Goal: Information Seeking & Learning: Learn about a topic

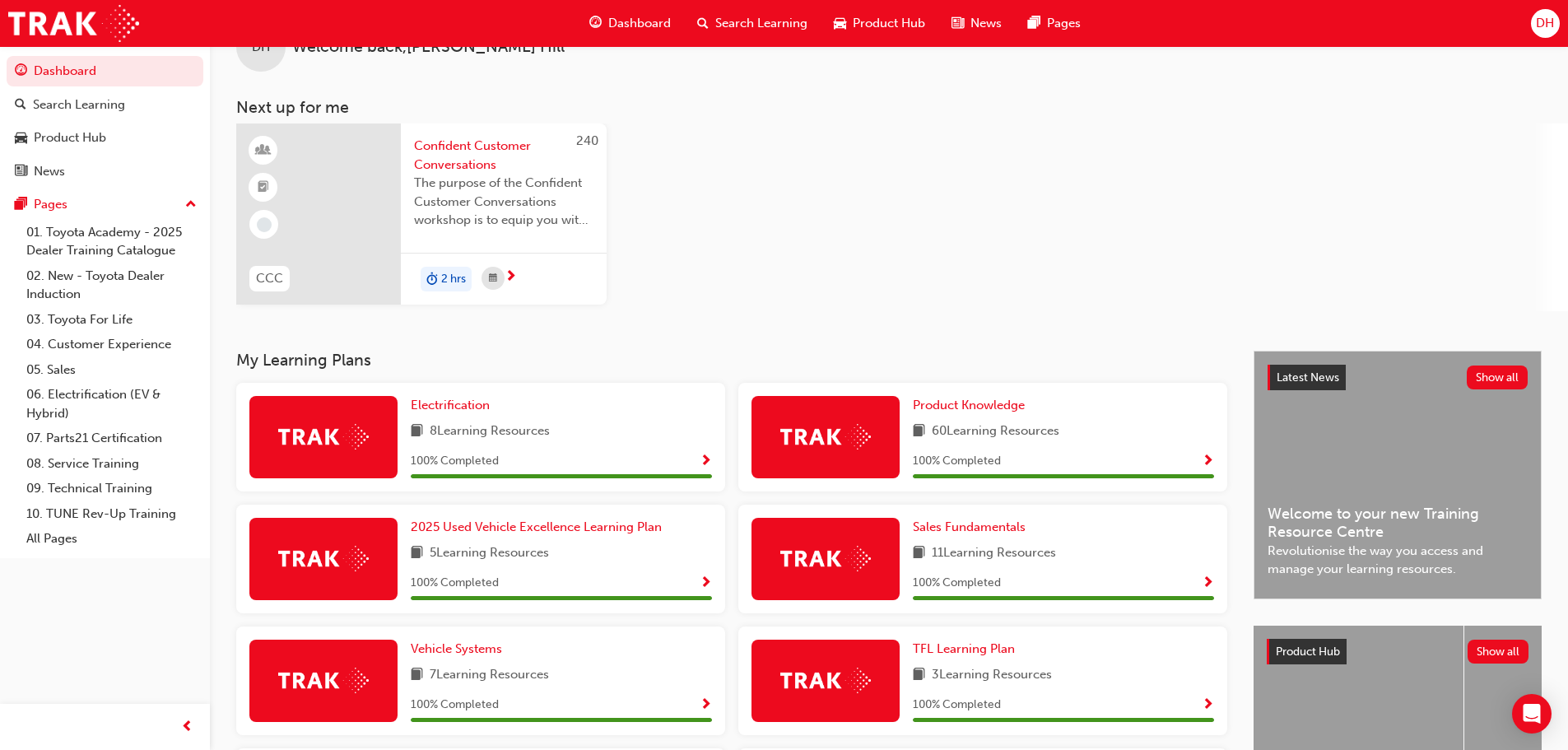
scroll to position [137, 0]
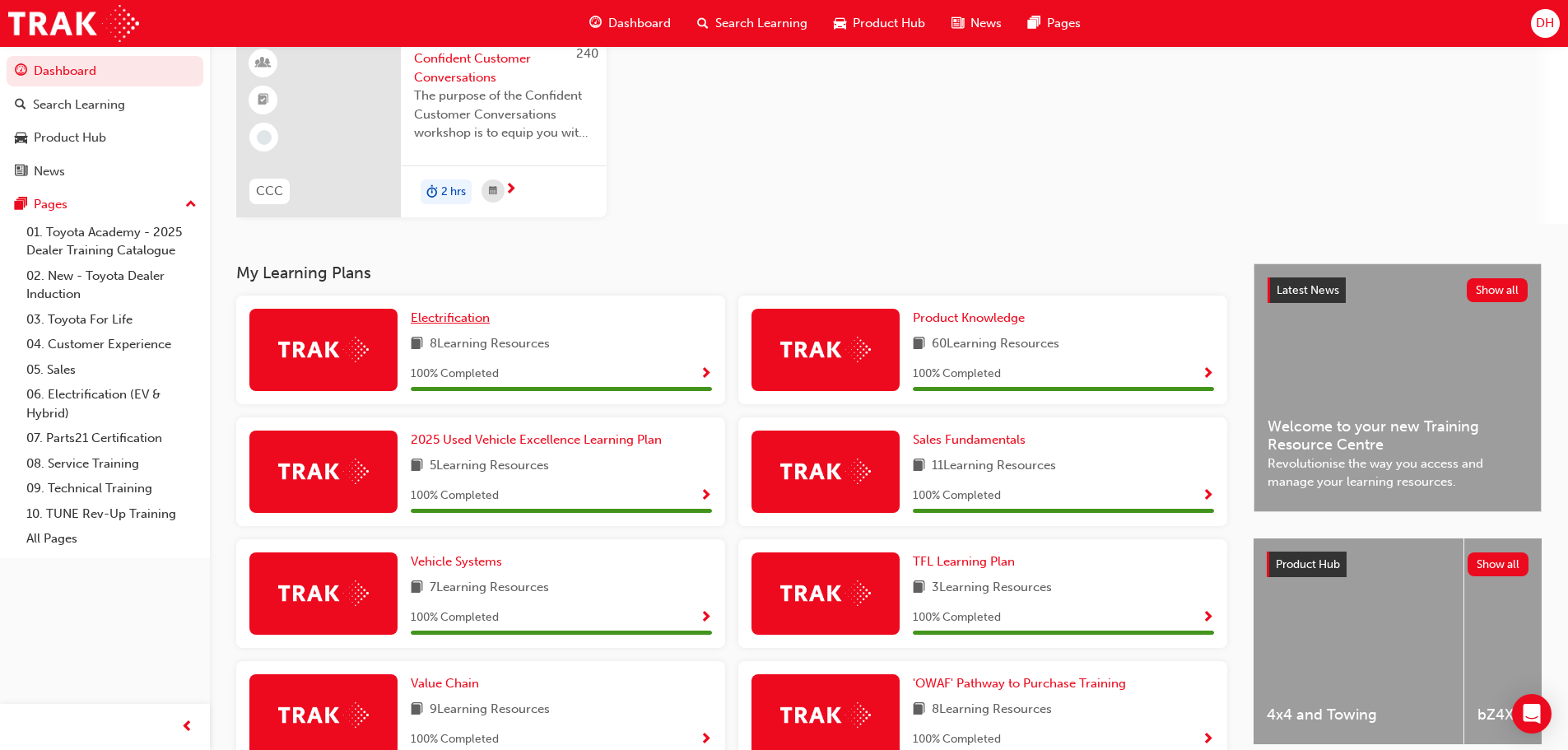
click at [462, 320] on span "Electrification" at bounding box center [450, 317] width 79 height 14
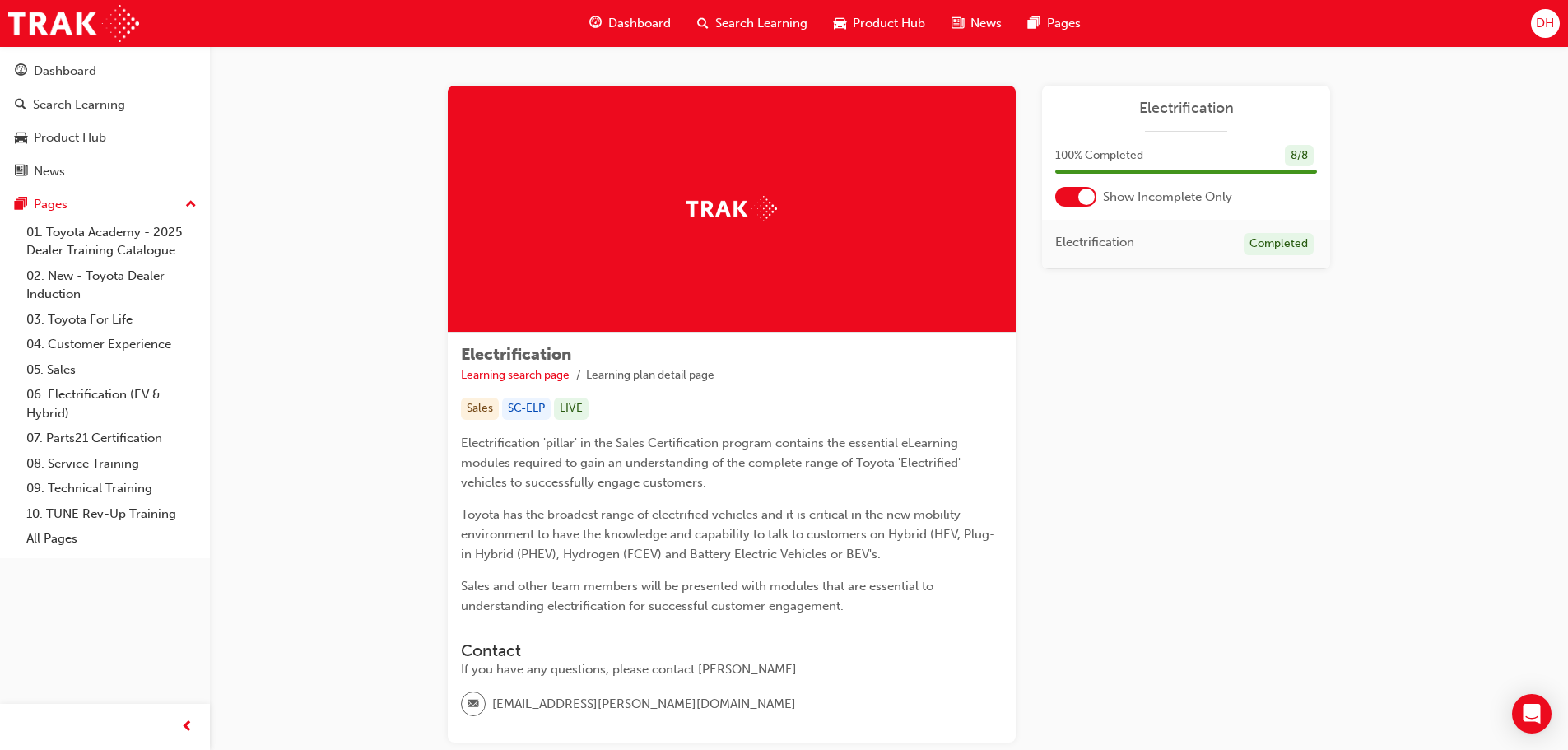
click at [892, 23] on span "Product Hub" at bounding box center [888, 24] width 72 height 19
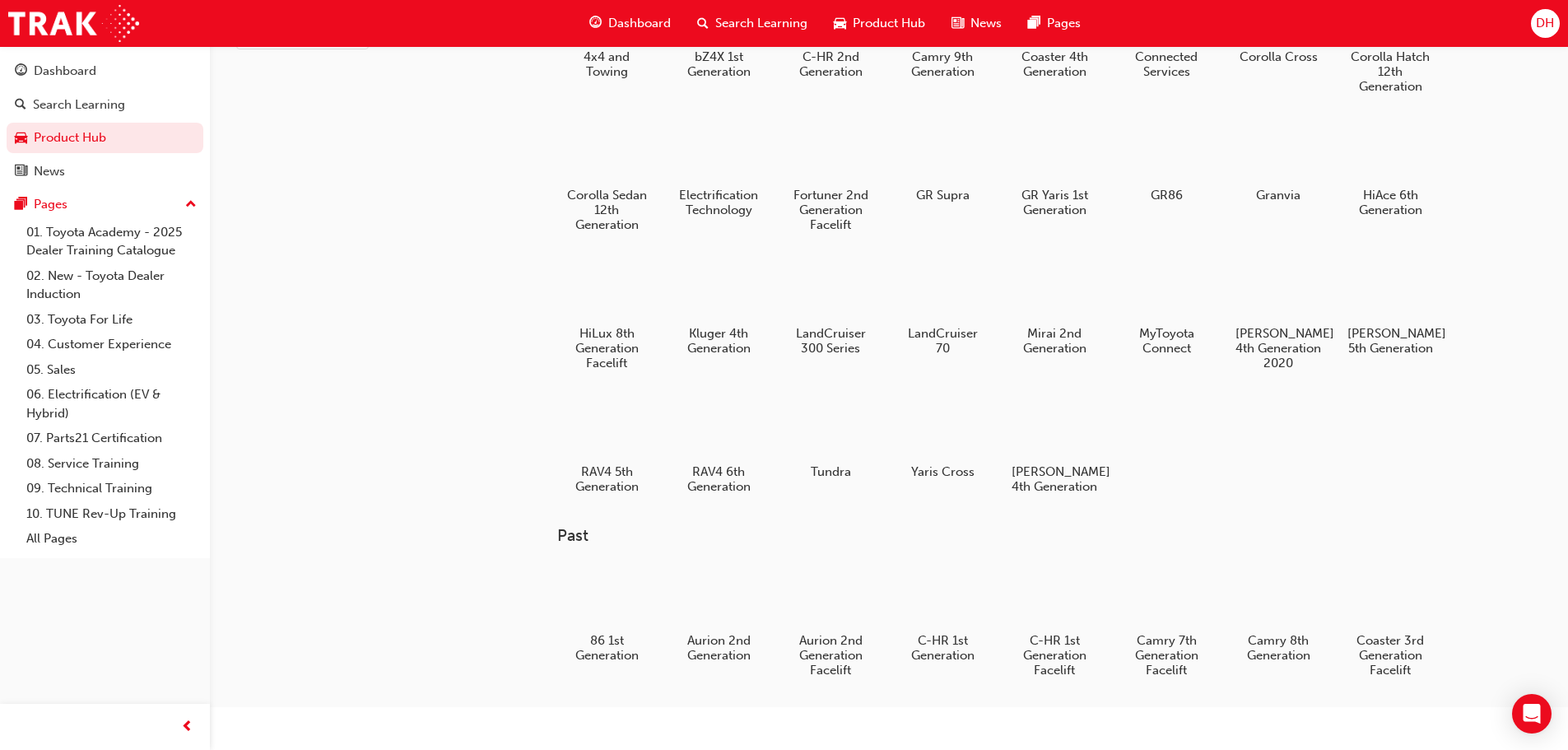
scroll to position [137, 0]
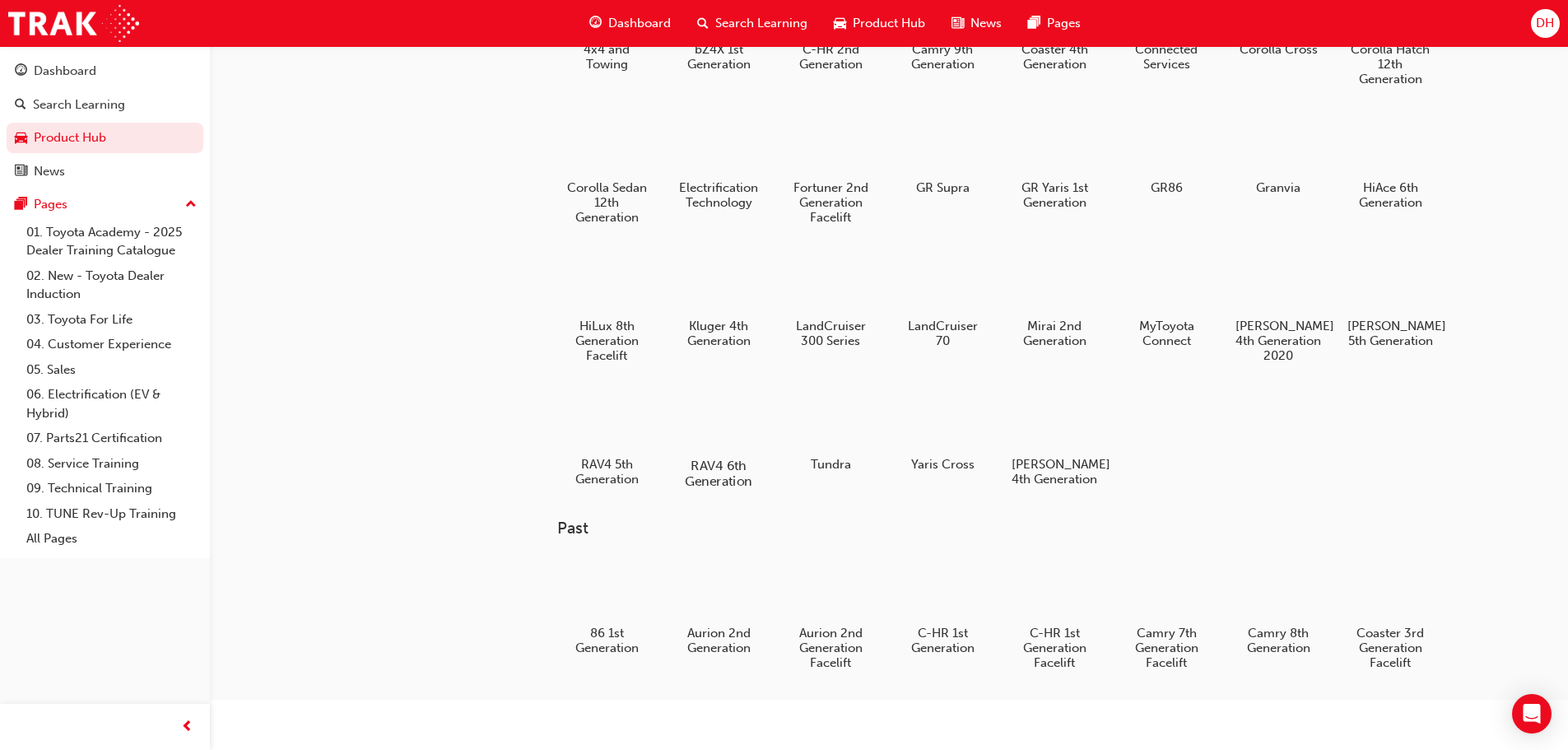
click at [722, 408] on div at bounding box center [717, 418] width 91 height 66
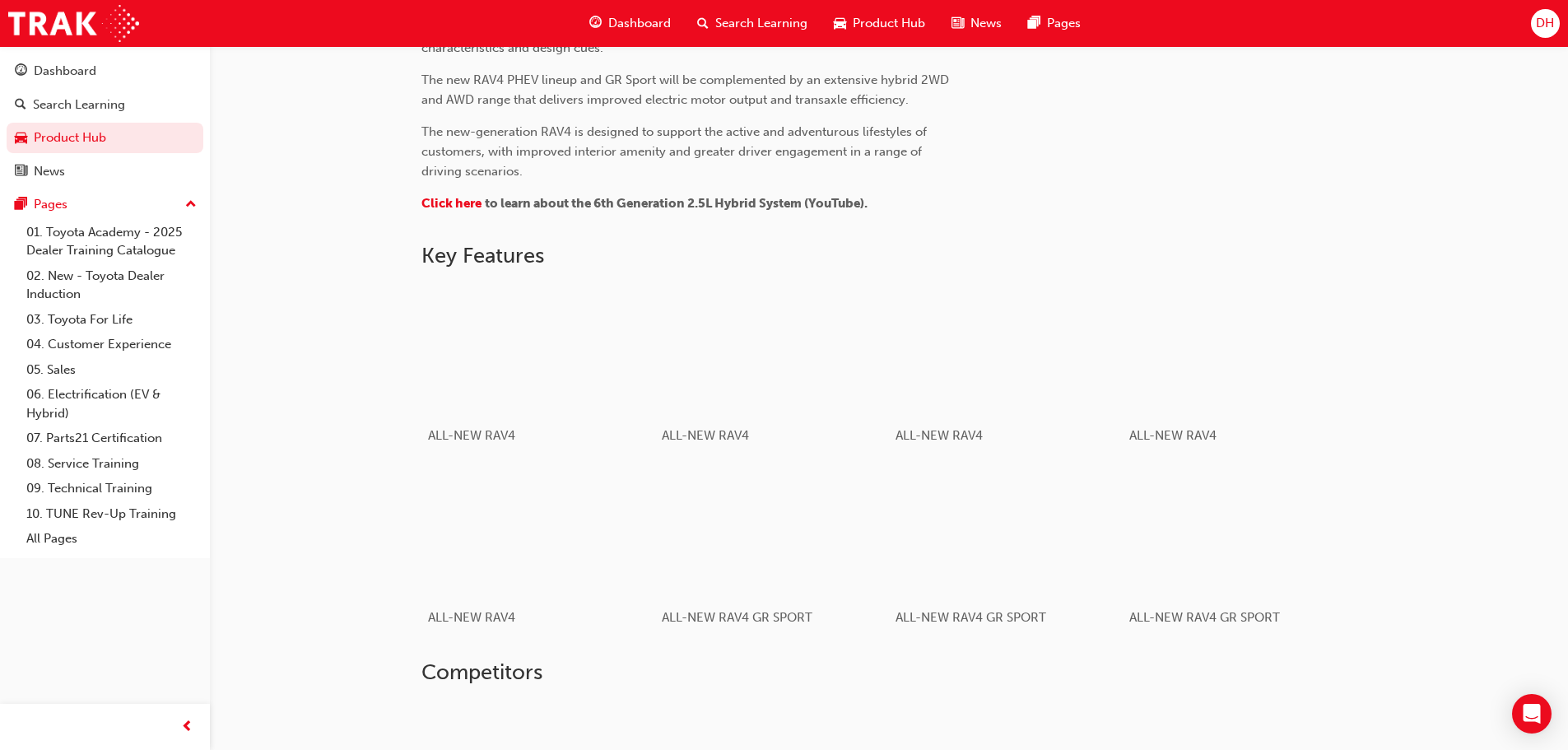
scroll to position [879, 0]
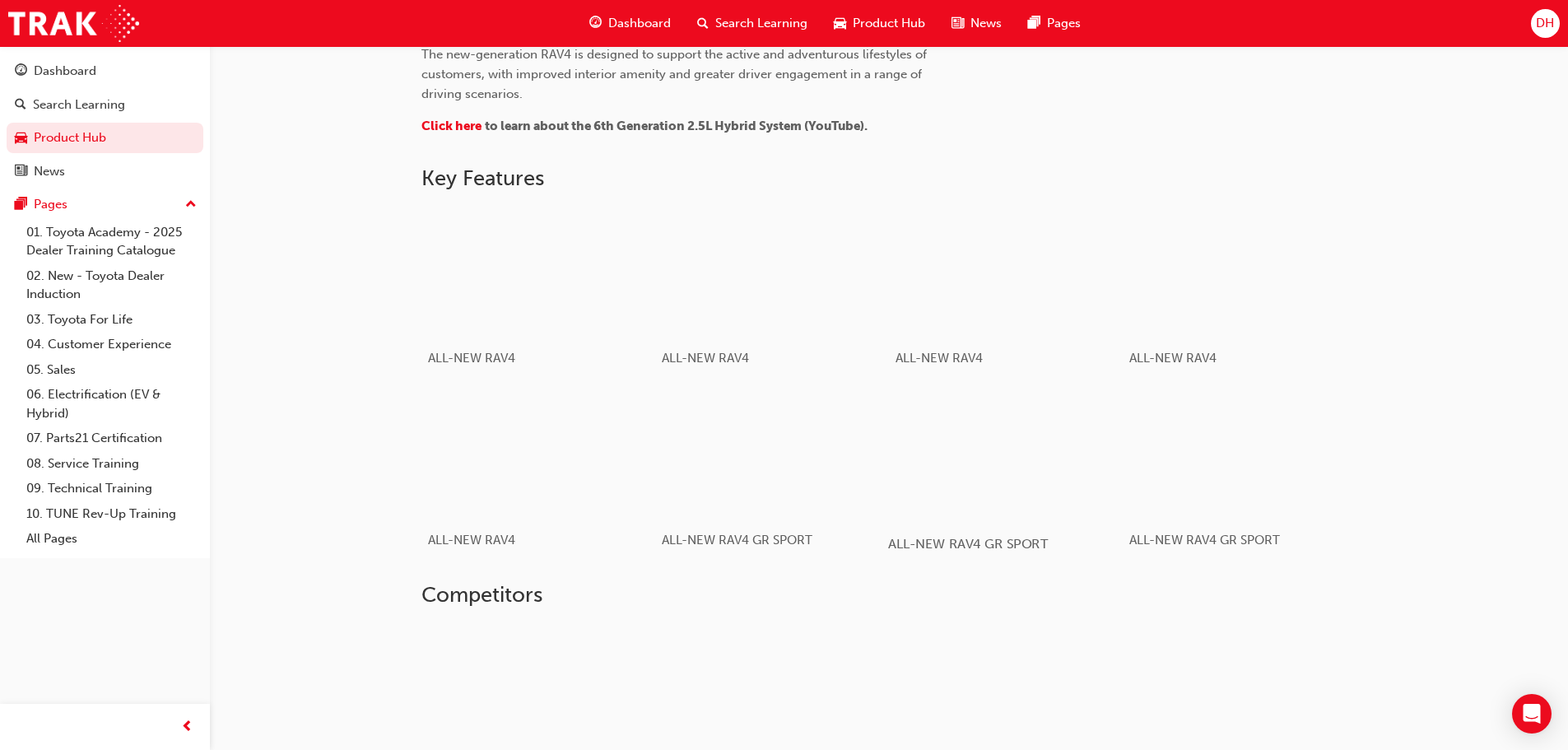
click at [1032, 451] on div "button" at bounding box center [1005, 453] width 234 height 132
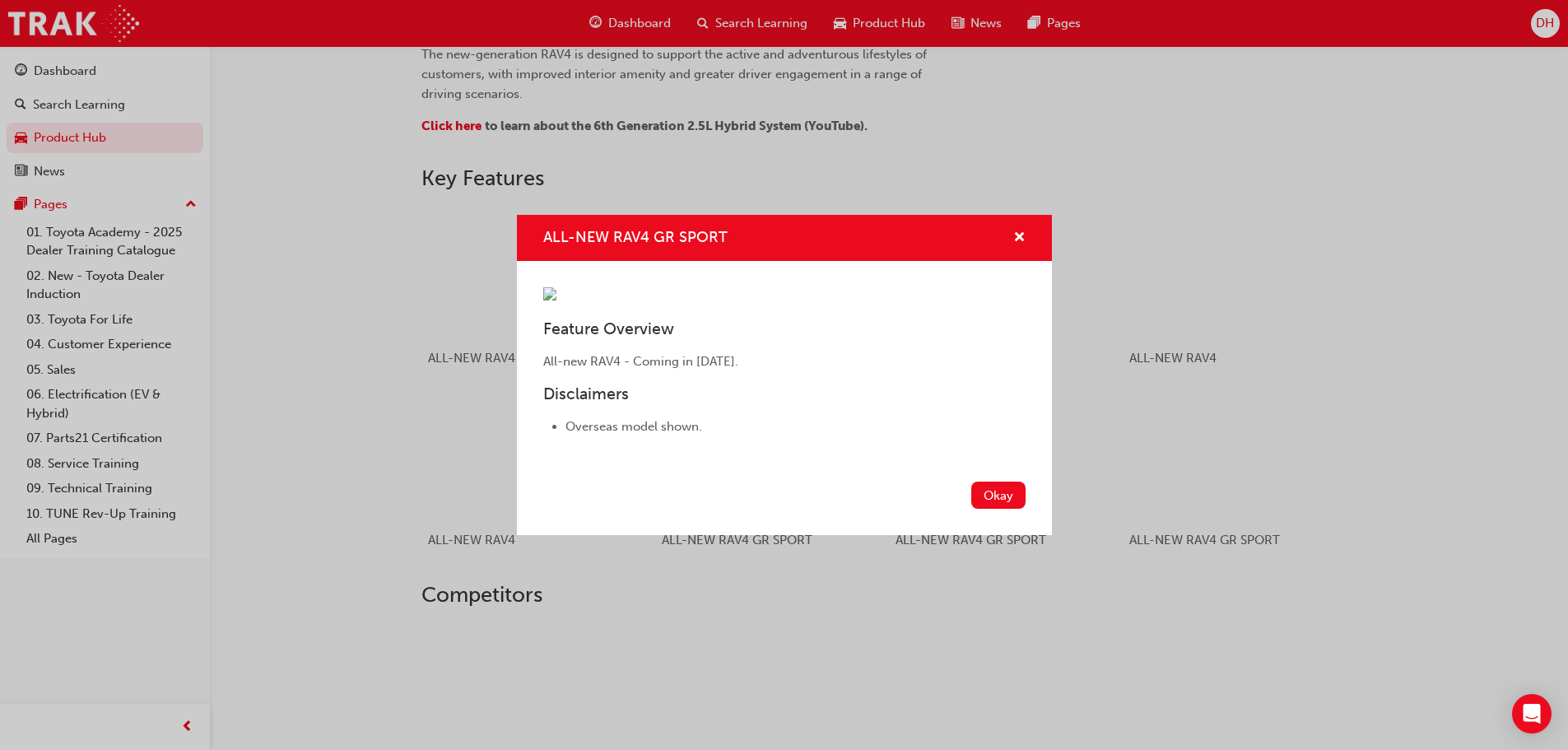
drag, startPoint x: 999, startPoint y: 617, endPoint x: 1118, endPoint y: 604, distance: 119.7
click at [1000, 509] on button "Okay" at bounding box center [998, 495] width 55 height 27
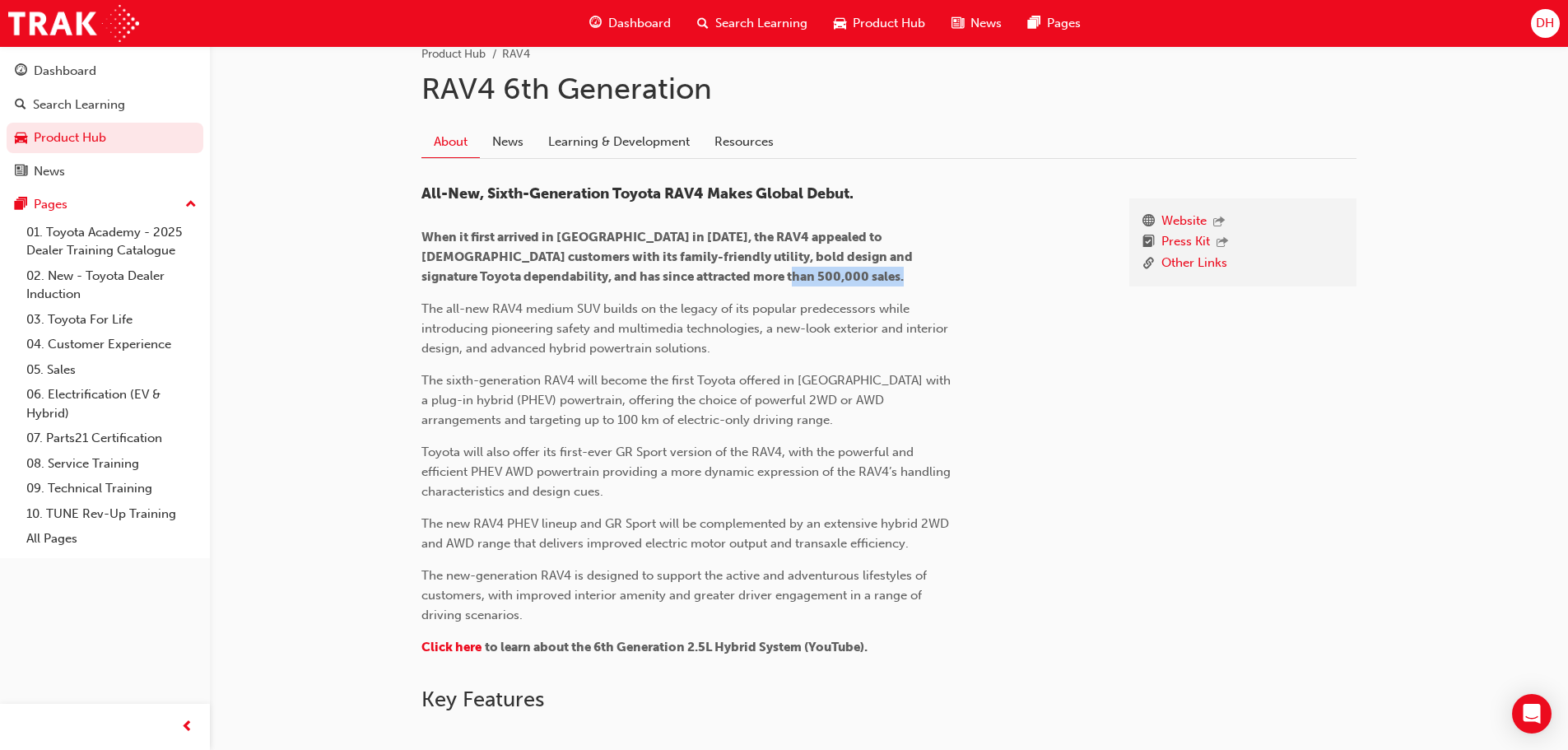
scroll to position [274, 0]
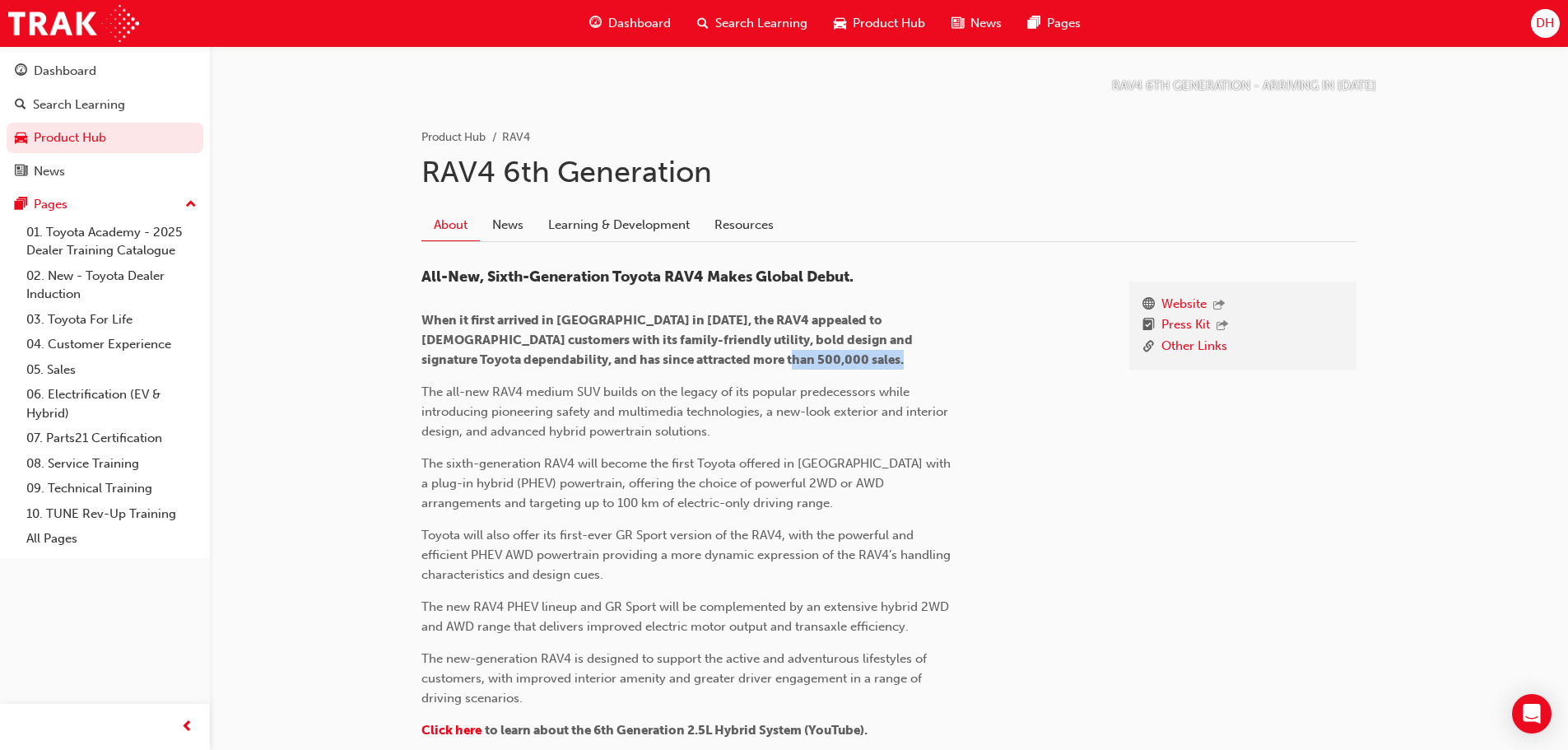
click at [738, 228] on link "Resources" at bounding box center [743, 225] width 84 height 32
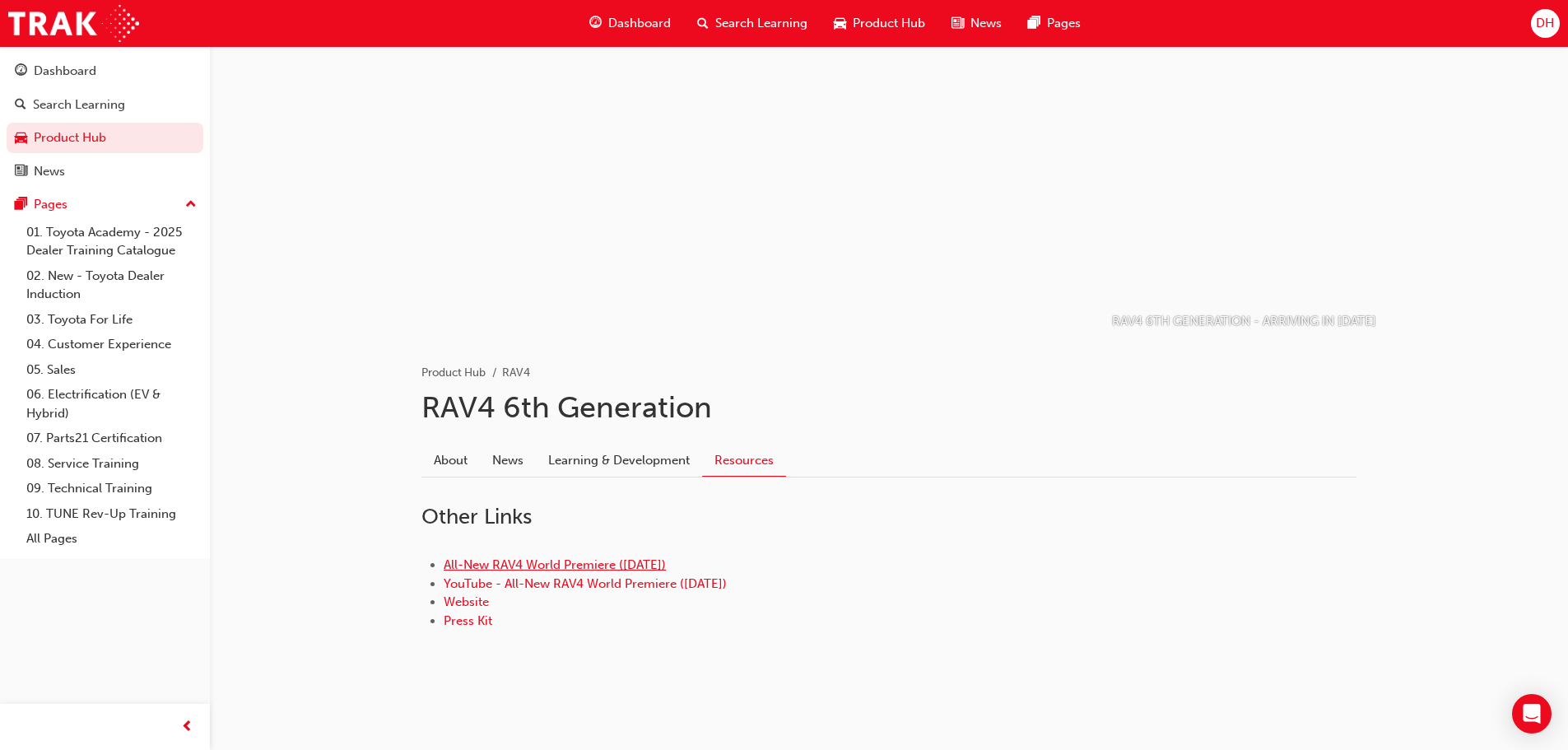
click at [496, 564] on link "All-New RAV4 World Premiere ([DATE])" at bounding box center [554, 564] width 222 height 14
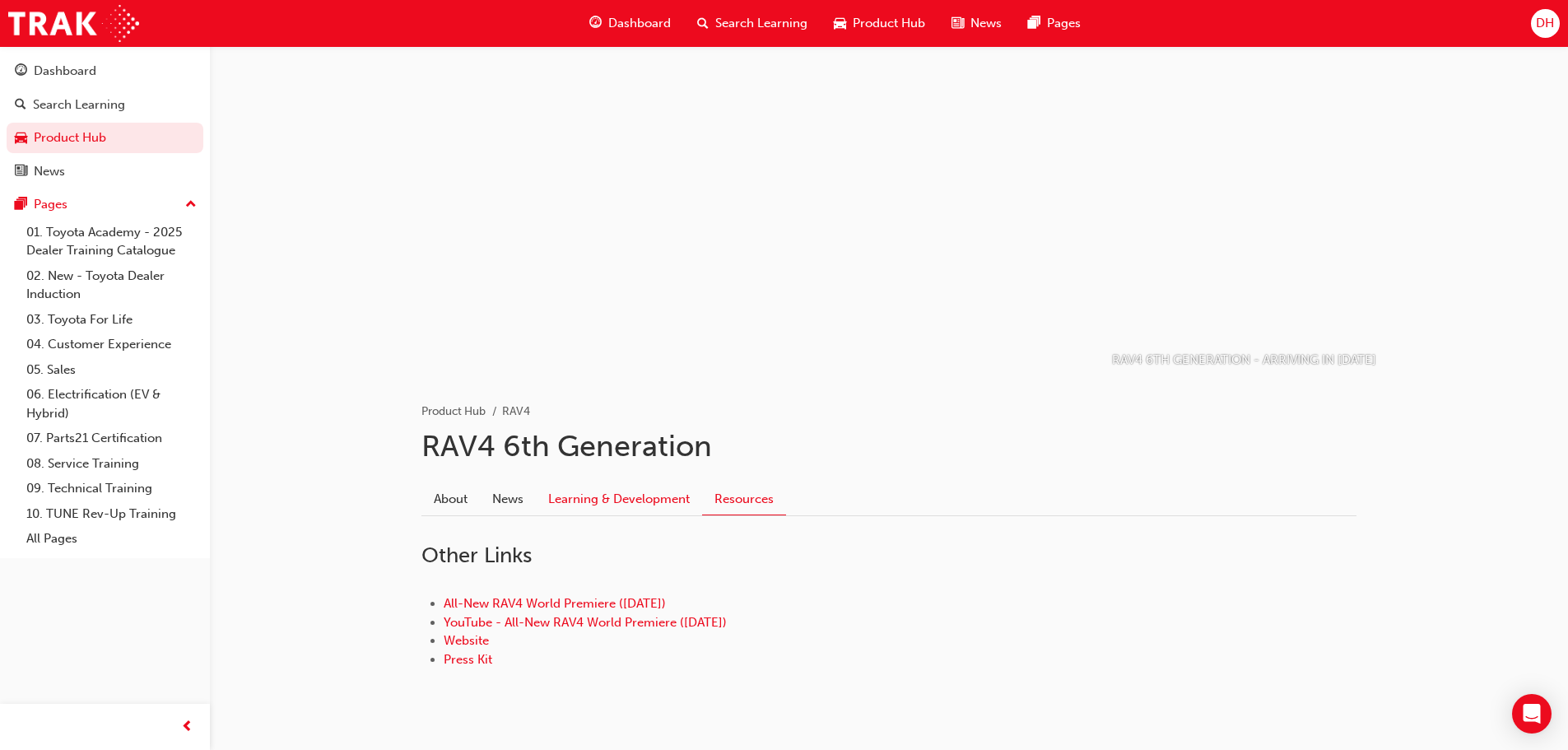
click at [575, 494] on link "Learning & Development" at bounding box center [618, 498] width 166 height 32
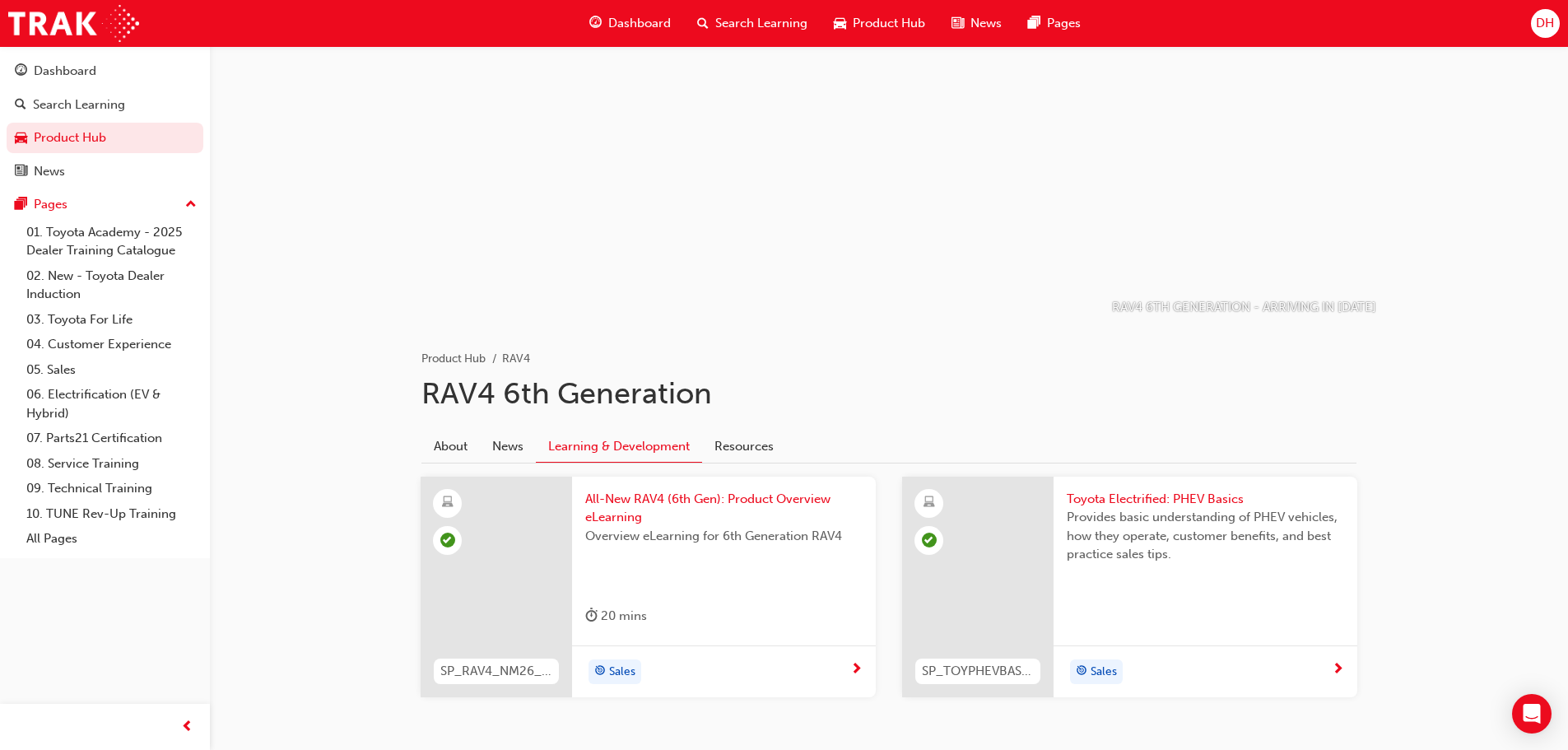
scroll to position [55, 0]
click at [663, 493] on span "All-New RAV4 (6th Gen): Product Overview eLearning" at bounding box center [723, 505] width 277 height 37
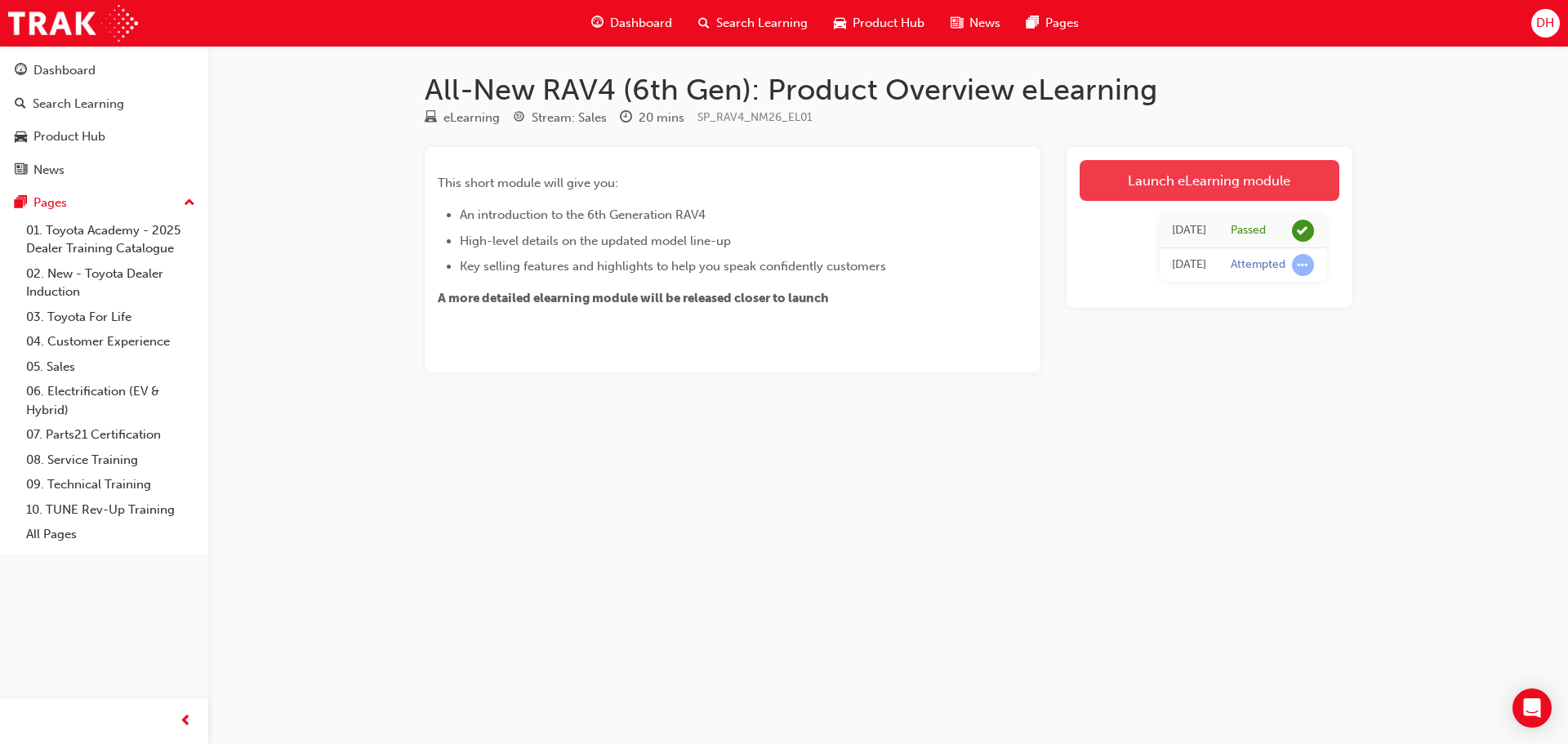
click at [1179, 176] on link "Launch eLearning module" at bounding box center [1209, 180] width 260 height 41
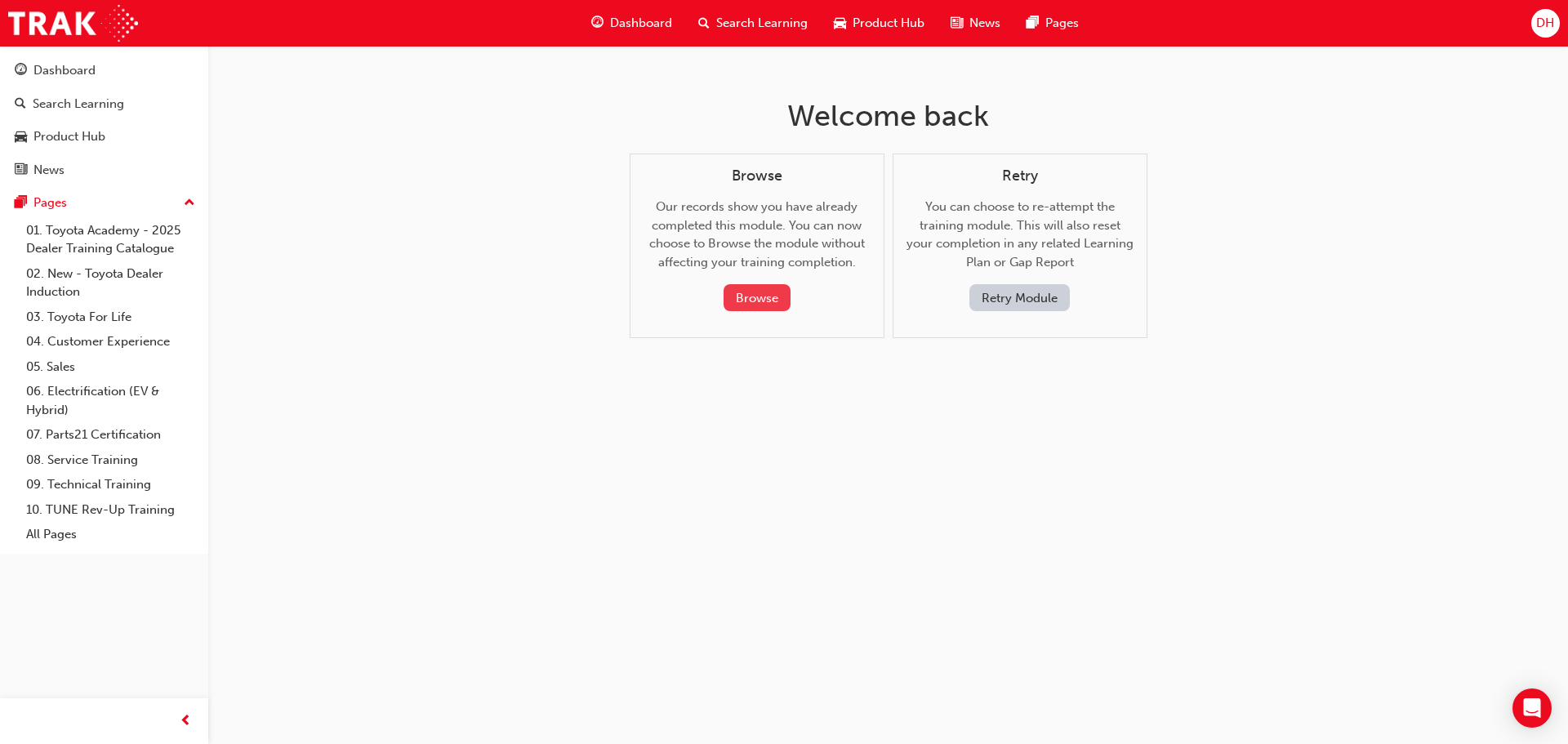
click at [752, 292] on button "Browse" at bounding box center [756, 297] width 67 height 27
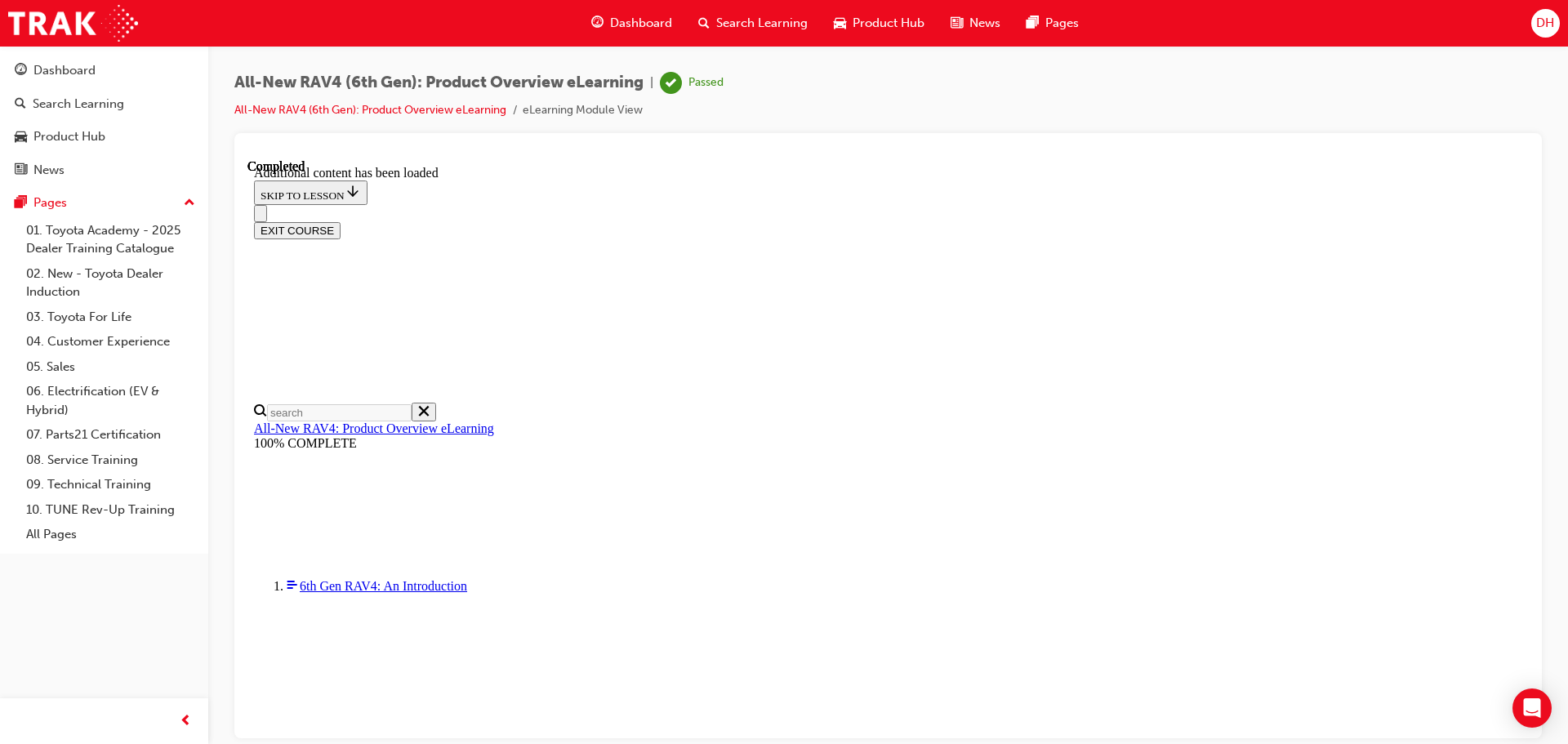
scroll to position [468, 0]
drag, startPoint x: 351, startPoint y: 444, endPoint x: 371, endPoint y: 432, distance: 23.3
drag, startPoint x: 1144, startPoint y: 386, endPoint x: 835, endPoint y: 404, distance: 309.5
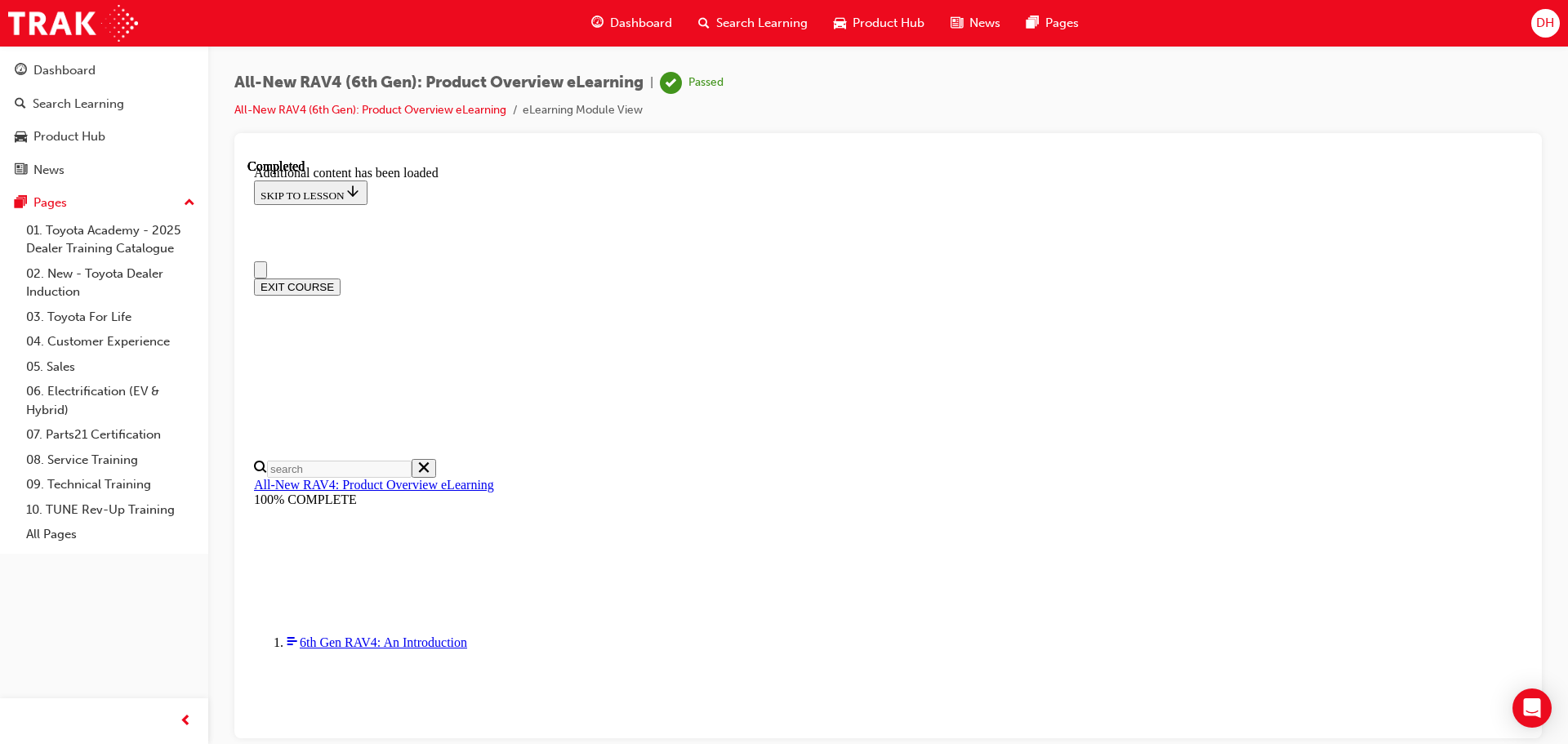
scroll to position [0, 0]
drag, startPoint x: 1522, startPoint y: 533, endPoint x: 1720, endPoint y: 283, distance: 318.9
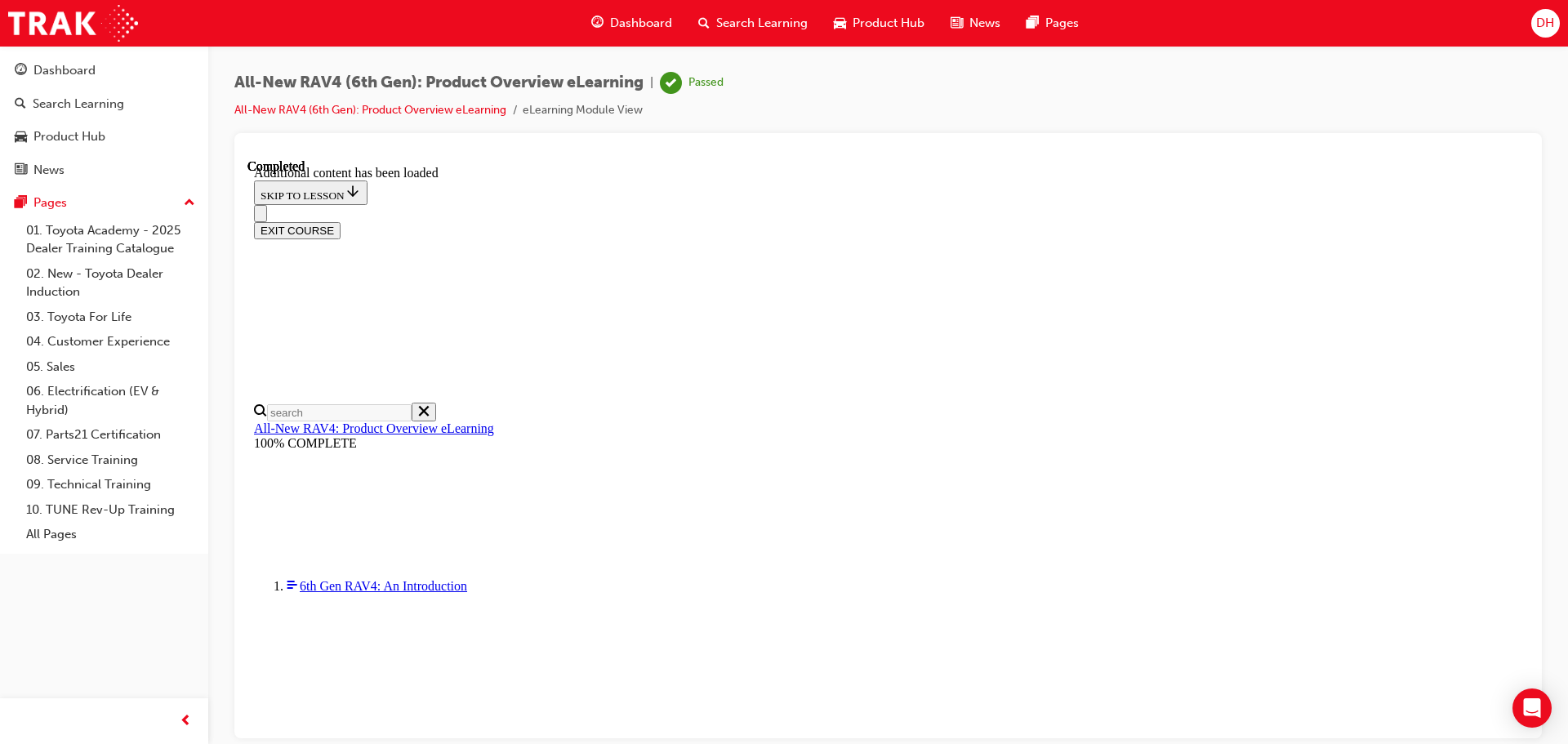
scroll to position [1659, 0]
drag, startPoint x: 796, startPoint y: 281, endPoint x: 805, endPoint y: 289, distance: 12.0
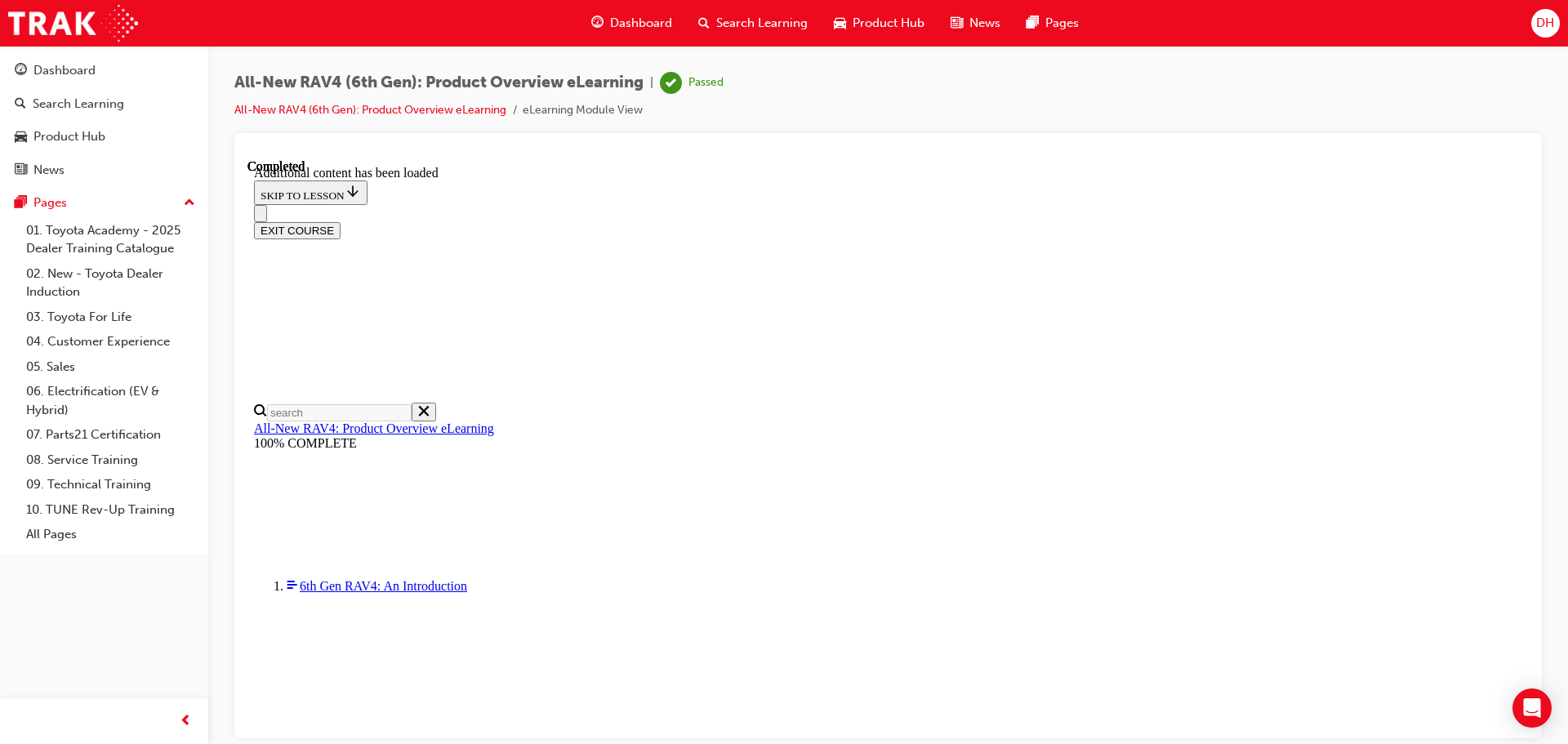
scroll to position [2368, 0]
